Goal: Task Accomplishment & Management: Manage account settings

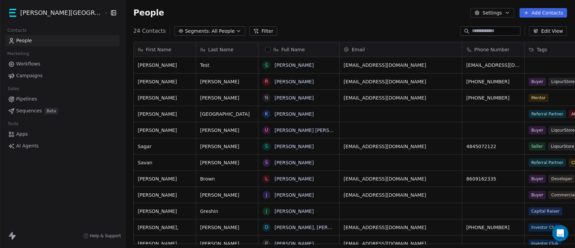
scroll to position [211, 477]
click at [545, 32] on button "Edit View" at bounding box center [548, 30] width 38 height 9
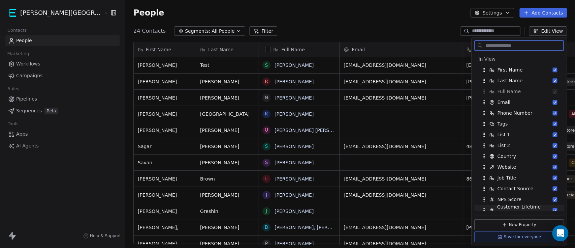
click at [504, 227] on button "New Property" at bounding box center [519, 224] width 90 height 11
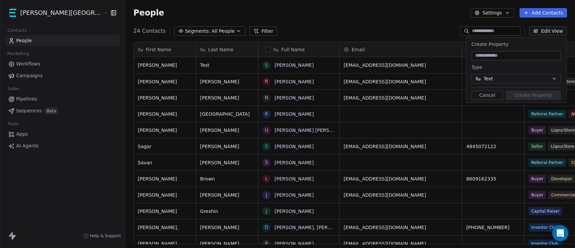
click at [494, 96] on button "Cancel" at bounding box center [487, 94] width 32 height 9
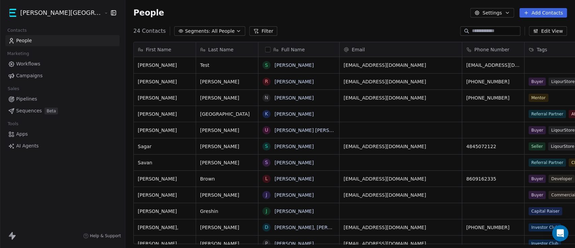
click at [53, 12] on html "[PERSON_NAME] Street Capital Contacts People Marketing Workflows Campaigns Sale…" at bounding box center [287, 124] width 575 height 248
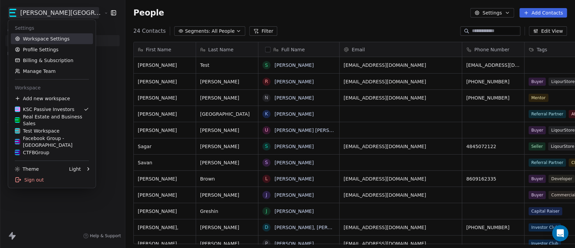
click at [48, 39] on link "Workspace Settings" at bounding box center [52, 38] width 82 height 11
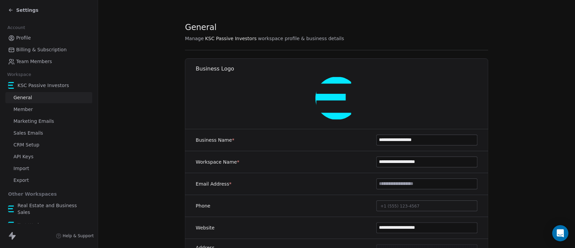
click at [44, 108] on link "Member" at bounding box center [48, 109] width 87 height 11
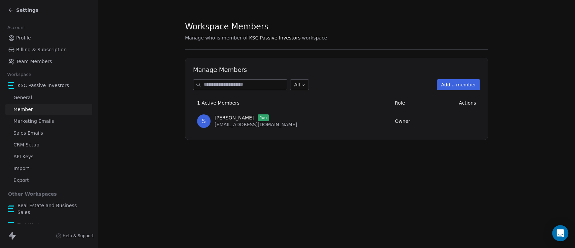
click at [39, 120] on span "Marketing Emails" at bounding box center [33, 121] width 40 height 7
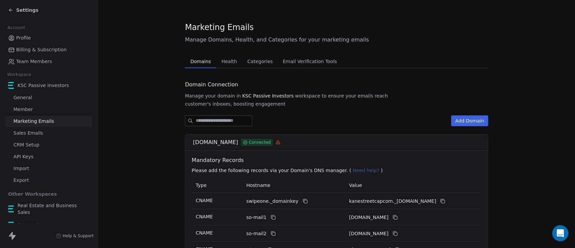
click at [35, 134] on span "Sales Emails" at bounding box center [28, 132] width 30 height 7
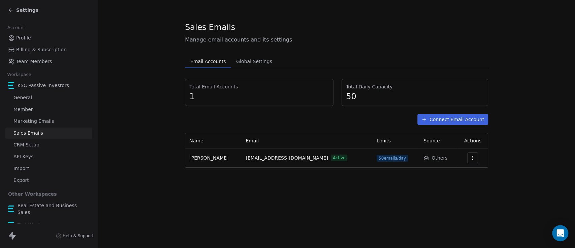
click at [29, 144] on span "CRM Setup" at bounding box center [26, 144] width 26 height 7
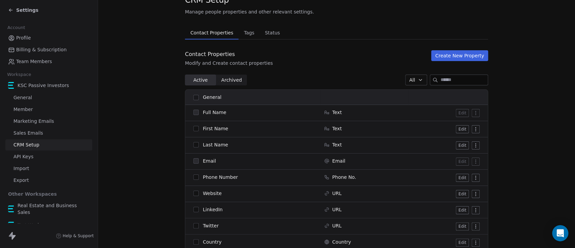
scroll to position [28, 0]
click at [241, 28] on span "Tags" at bounding box center [249, 32] width 16 height 9
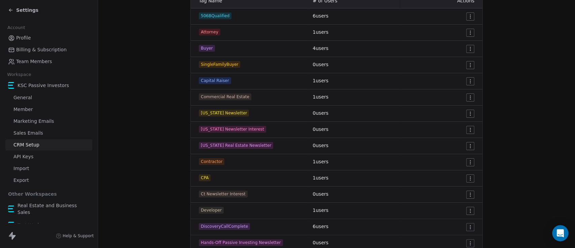
scroll to position [127, 0]
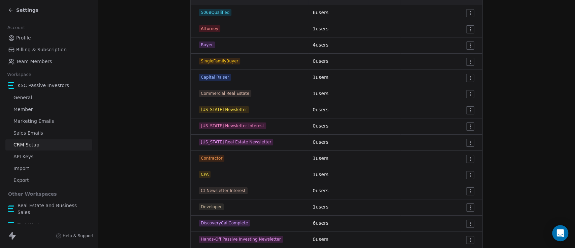
click at [464, 191] on html "Settings Account Profile Billing & Subscription Team Members Workspace KSC Pass…" at bounding box center [287, 124] width 575 height 248
click at [454, 200] on div "Edit" at bounding box center [451, 204] width 32 height 11
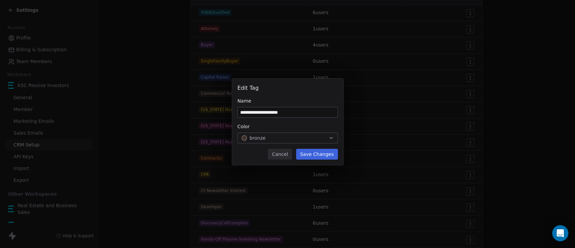
click at [287, 156] on button "Cancel" at bounding box center [280, 154] width 24 height 11
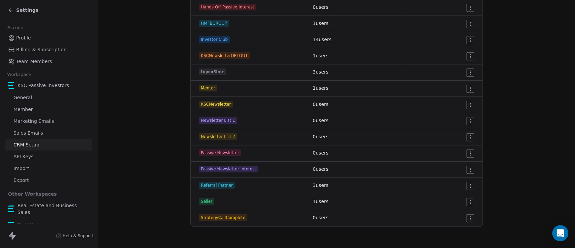
scroll to position [0, 0]
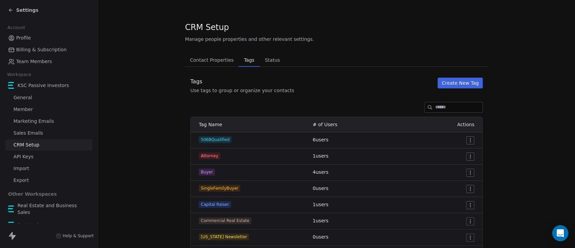
click at [207, 62] on span "Contact Properties" at bounding box center [211, 59] width 49 height 9
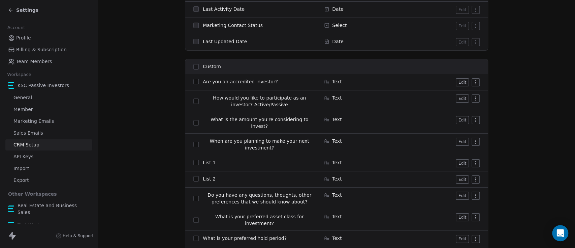
scroll to position [609, 0]
click at [467, 80] on html "Settings Account Profile Billing & Subscription Team Members Workspace KSC Pass…" at bounding box center [287, 124] width 575 height 248
click at [456, 80] on html "Settings Account Profile Billing & Subscription Team Members Workspace KSC Pass…" at bounding box center [287, 124] width 575 height 248
click at [456, 80] on button "Edit" at bounding box center [462, 80] width 13 height 8
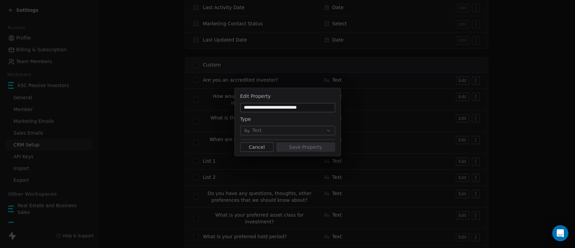
click at [253, 148] on button "Cancel" at bounding box center [256, 146] width 33 height 9
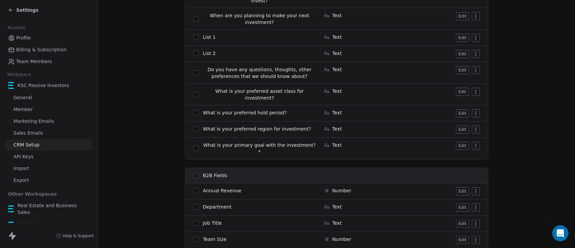
scroll to position [731, 0]
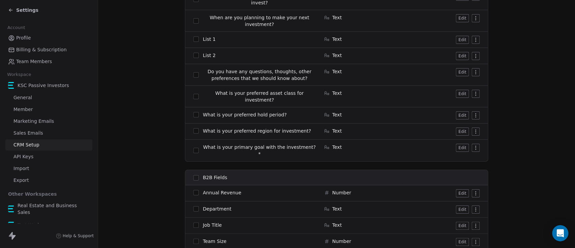
click at [456, 144] on button "Edit" at bounding box center [462, 148] width 13 height 8
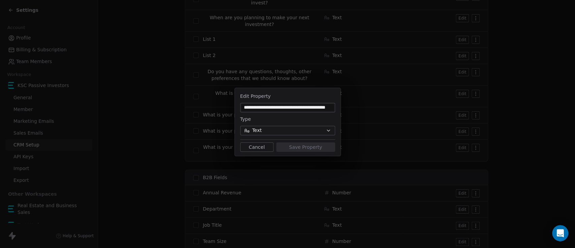
click at [315, 107] on input "**********" at bounding box center [288, 107] width 92 height 7
drag, startPoint x: 312, startPoint y: 107, endPoint x: 372, endPoint y: 108, distance: 60.0
click at [372, 108] on div "**********" at bounding box center [287, 123] width 575 height 93
click at [333, 105] on input "**********" at bounding box center [288, 107] width 92 height 7
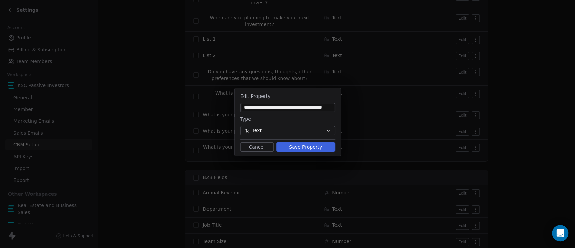
scroll to position [0, 11]
type input "**********"
click at [313, 146] on button "Save Property" at bounding box center [305, 146] width 59 height 9
